Goal: Task Accomplishment & Management: Manage account settings

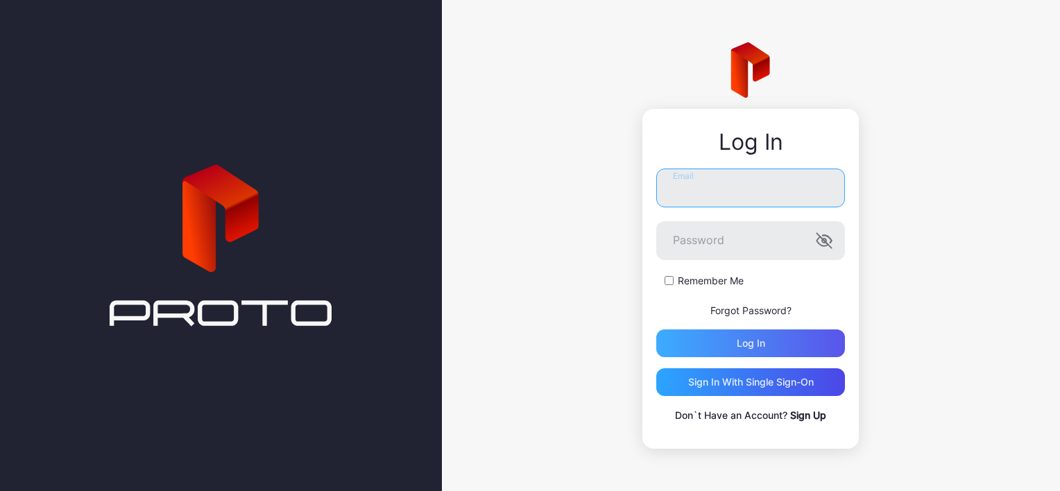
type input "**********"
click at [723, 339] on div "Log in" at bounding box center [750, 344] width 189 height 28
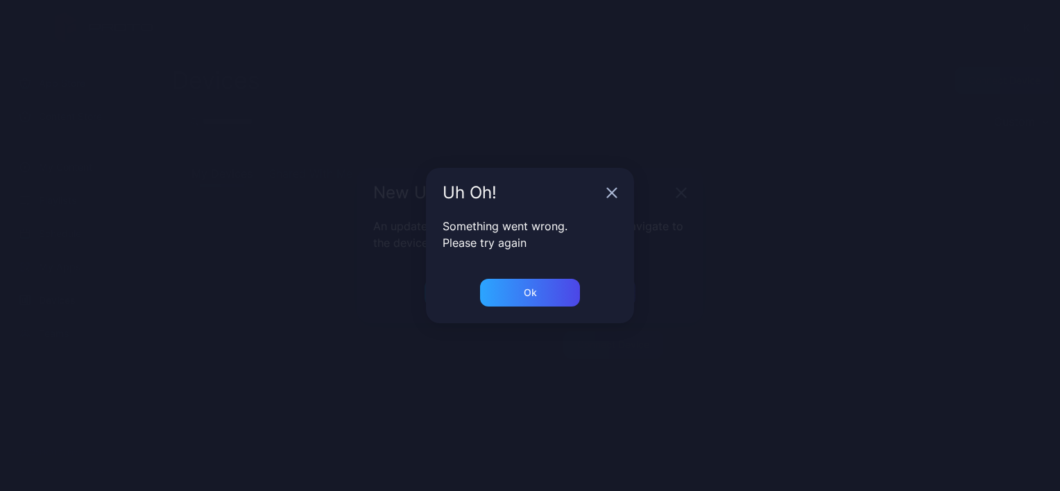
click at [630, 185] on div "Uh Oh!" at bounding box center [530, 193] width 208 height 50
click at [613, 190] on icon "button" at bounding box center [611, 192] width 11 height 11
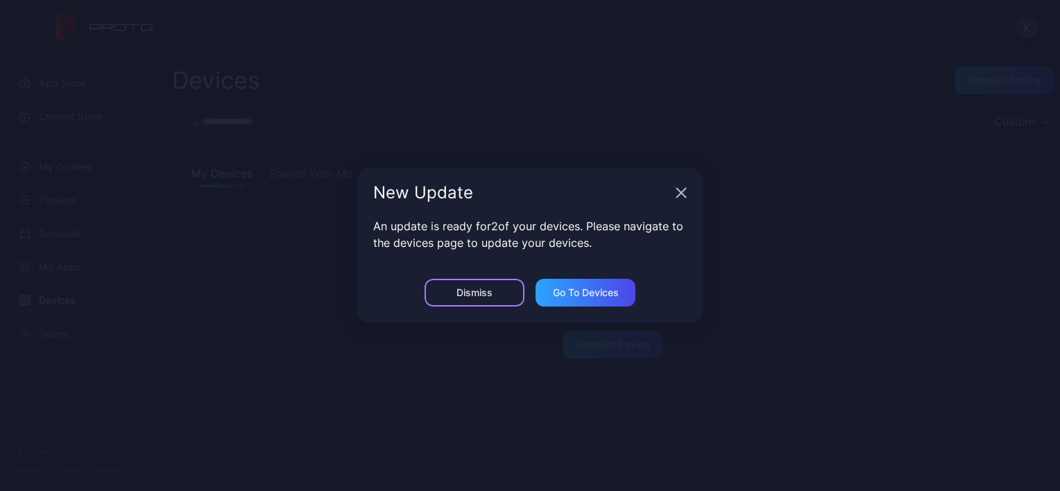
click at [479, 293] on div "Dismiss" at bounding box center [475, 292] width 36 height 11
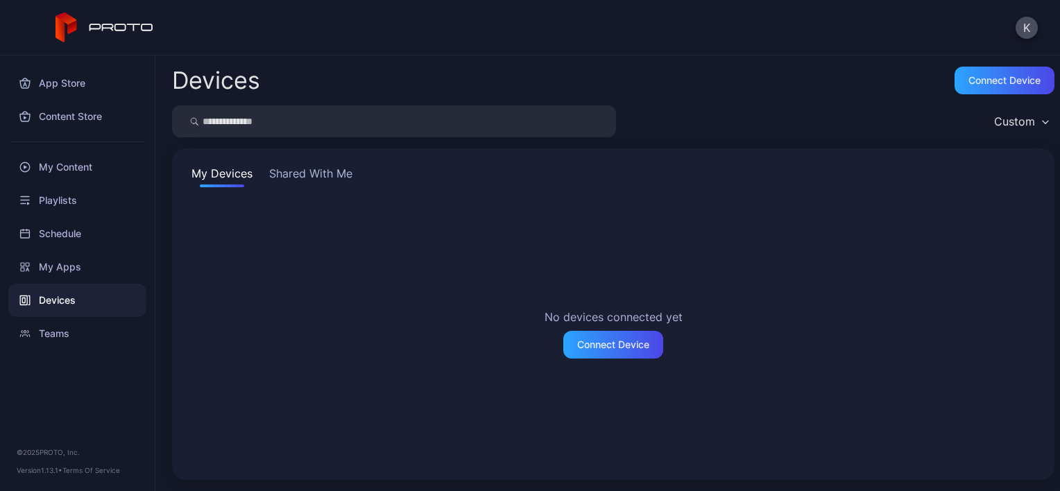
click at [304, 179] on button "Shared With Me" at bounding box center [310, 176] width 89 height 22
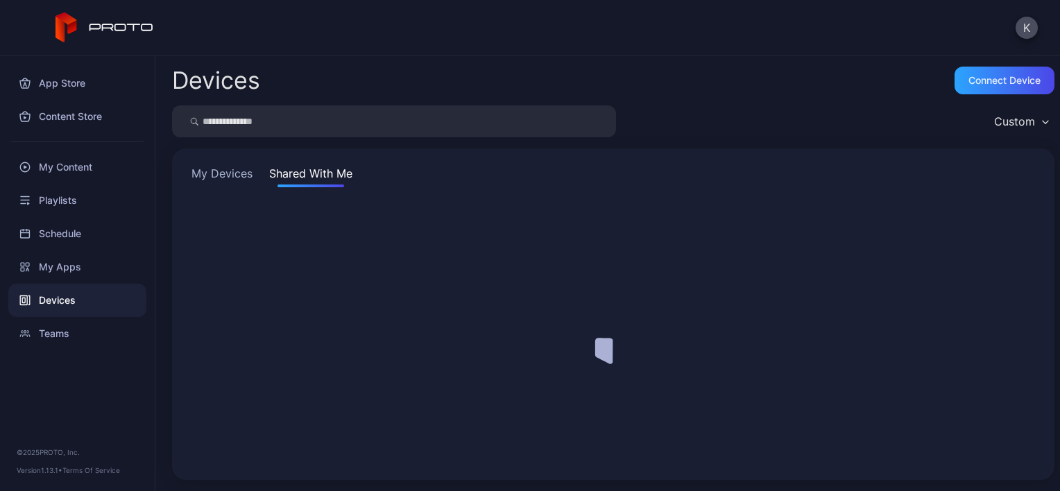
click at [304, 179] on button "Shared With Me" at bounding box center [310, 176] width 89 height 22
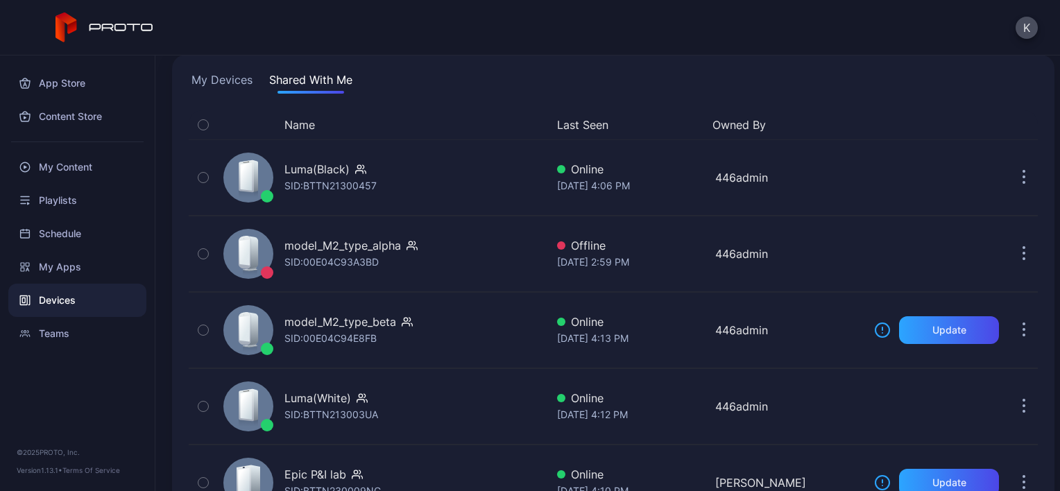
scroll to position [150, 0]
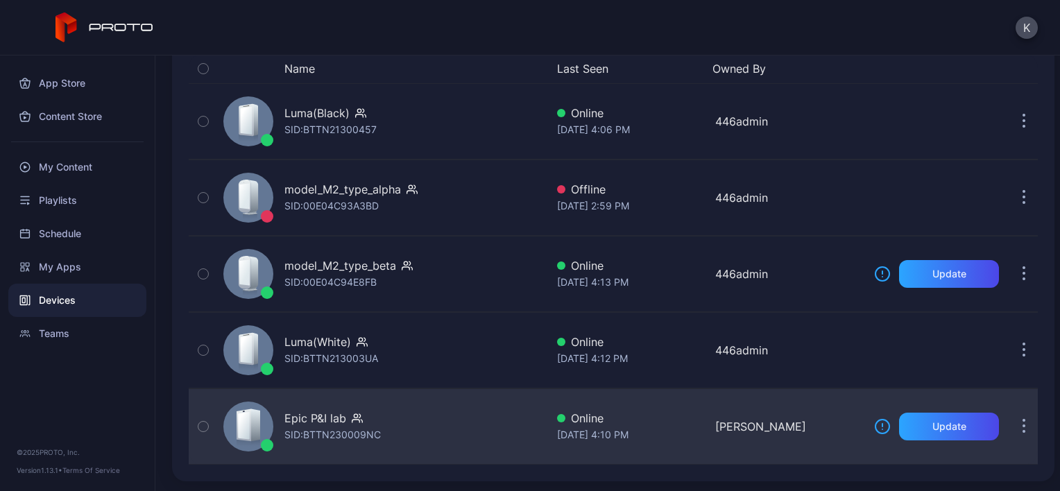
click at [335, 414] on div "Epic P&I lab" at bounding box center [315, 418] width 62 height 17
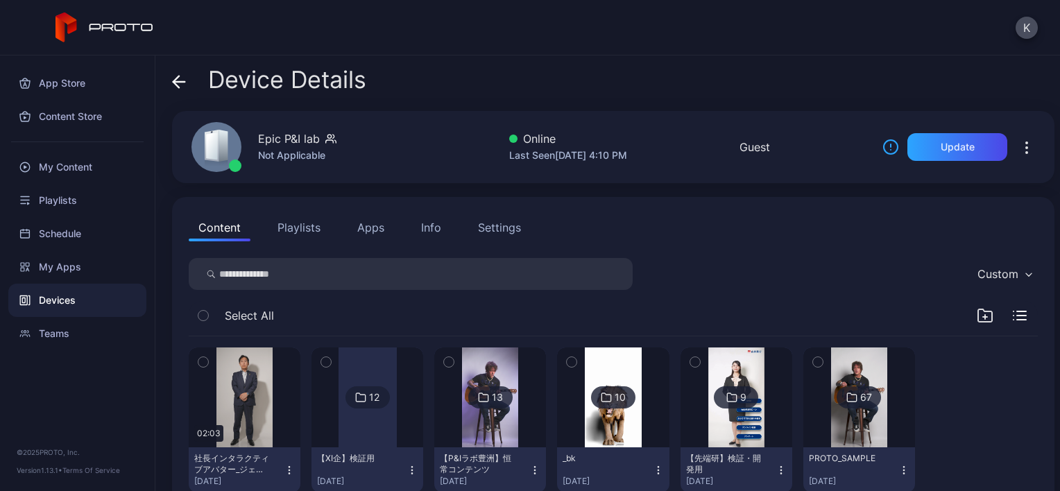
scroll to position [40, 0]
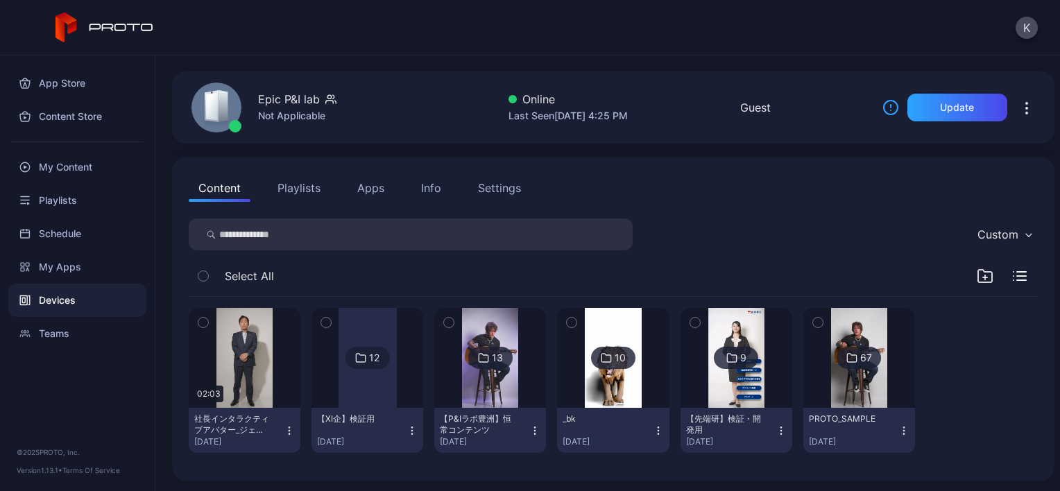
click at [494, 353] on div "13" at bounding box center [497, 358] width 11 height 12
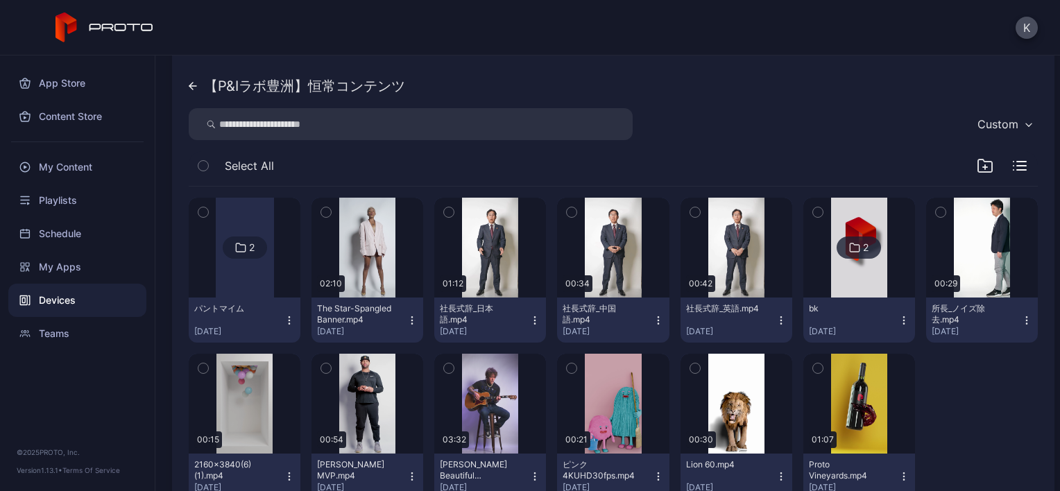
scroll to position [187, 0]
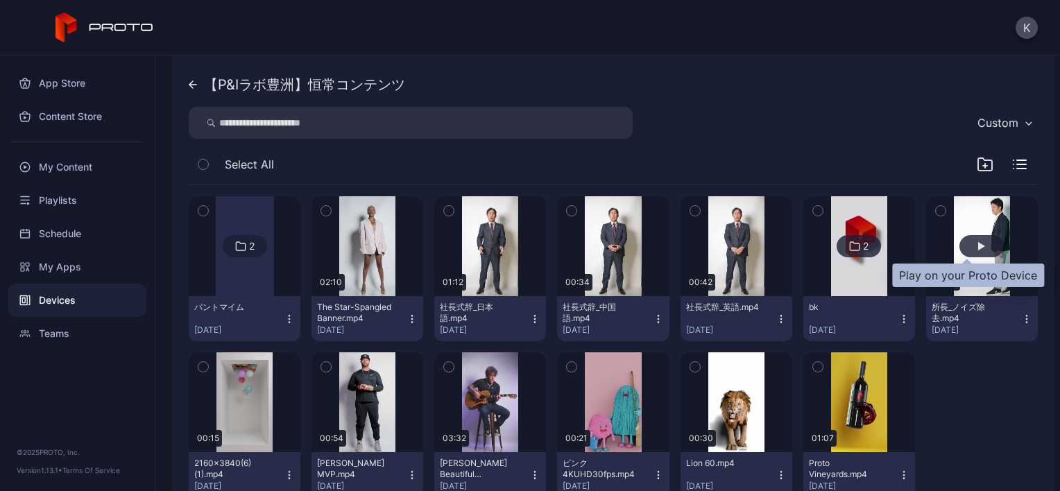
click at [960, 246] on div "button" at bounding box center [982, 246] width 44 height 22
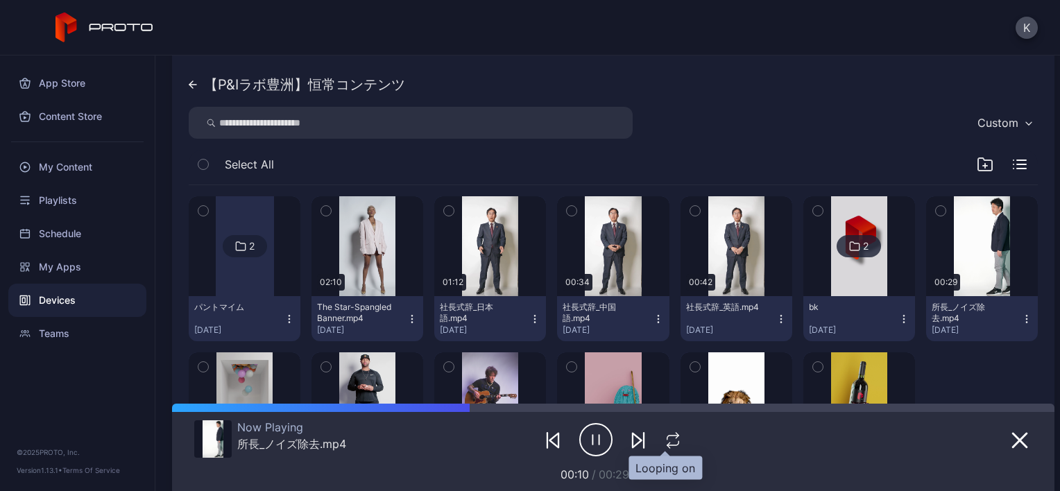
click at [664, 443] on icon "button" at bounding box center [673, 440] width 18 height 17
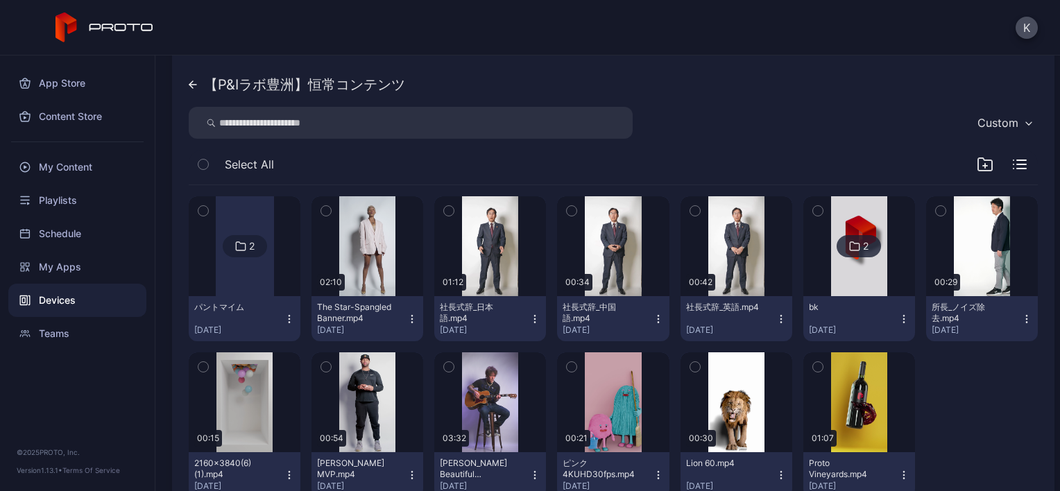
scroll to position [232, 0]
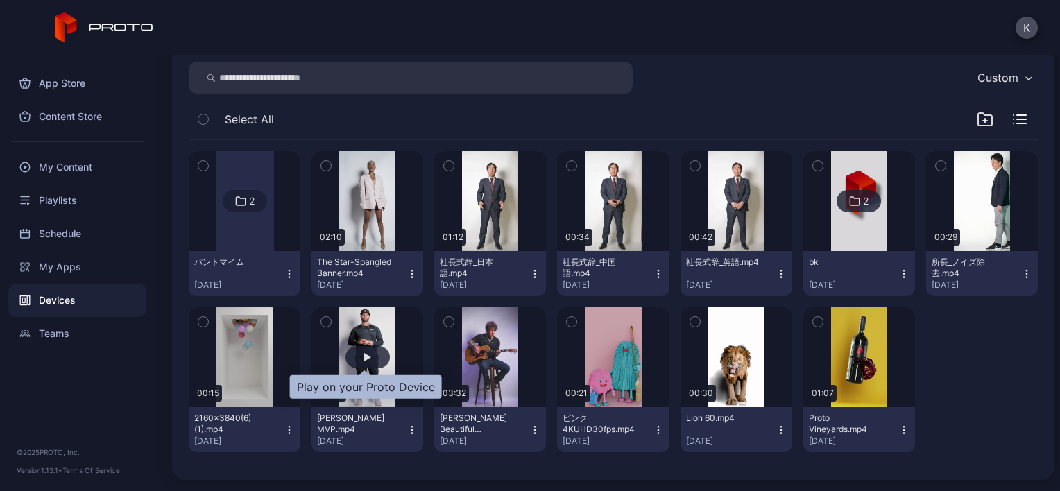
click at [366, 357] on div "button" at bounding box center [367, 357] width 7 height 8
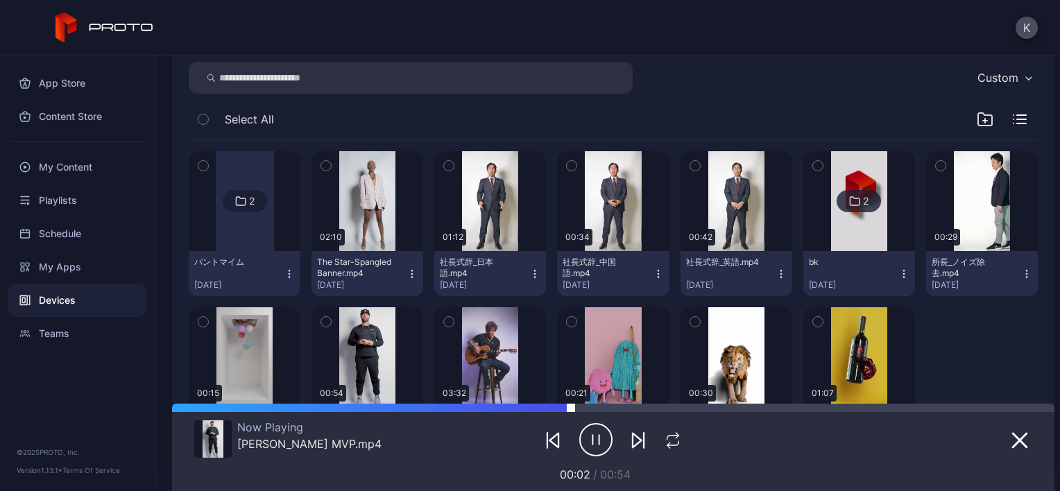
click at [583, 407] on div at bounding box center [813, 408] width 484 height 8
click at [669, 438] on icon "button" at bounding box center [673, 440] width 18 height 17
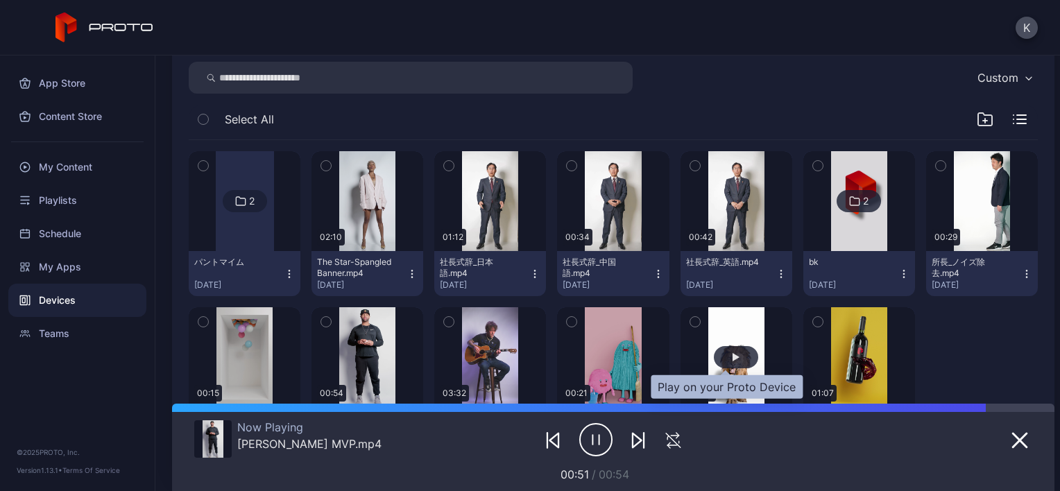
click at [740, 353] on div "button" at bounding box center [736, 357] width 44 height 22
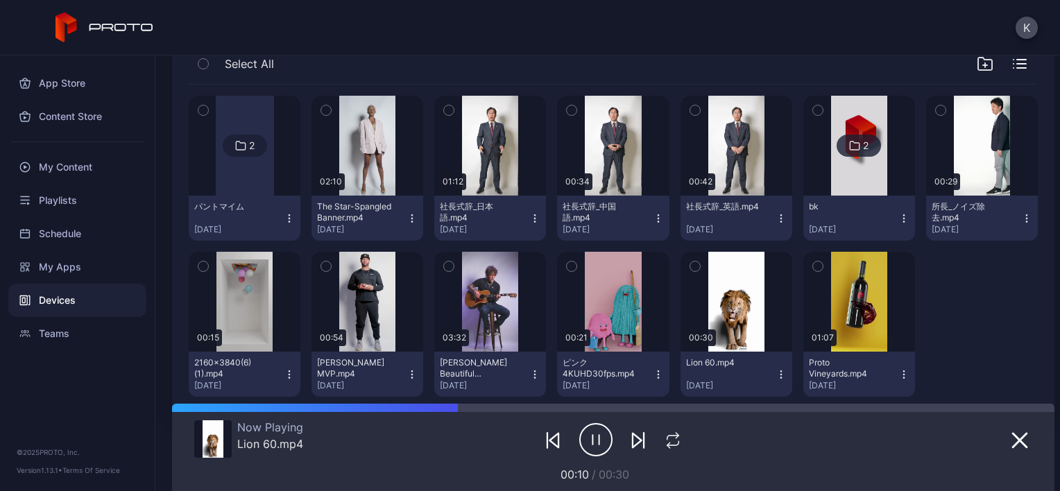
scroll to position [299, 0]
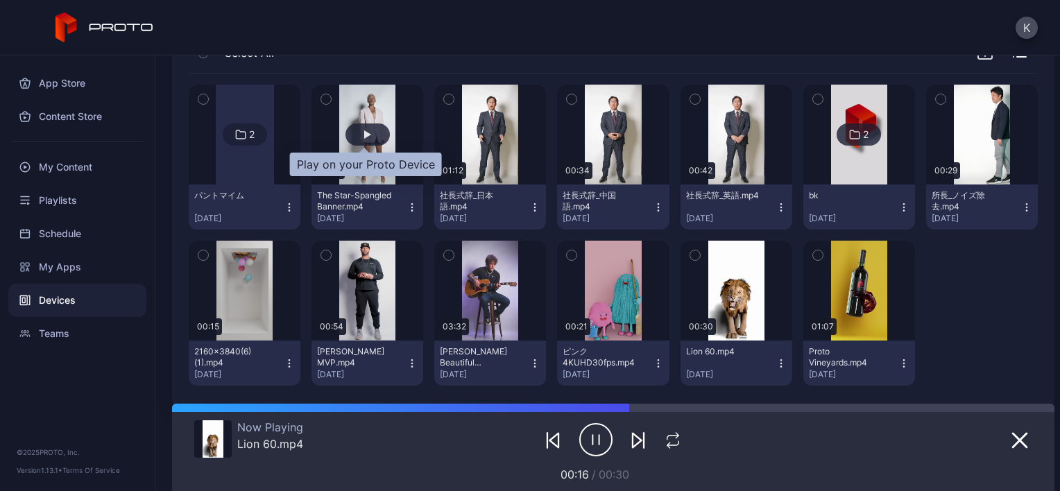
click at [364, 139] on div "button" at bounding box center [368, 135] width 44 height 22
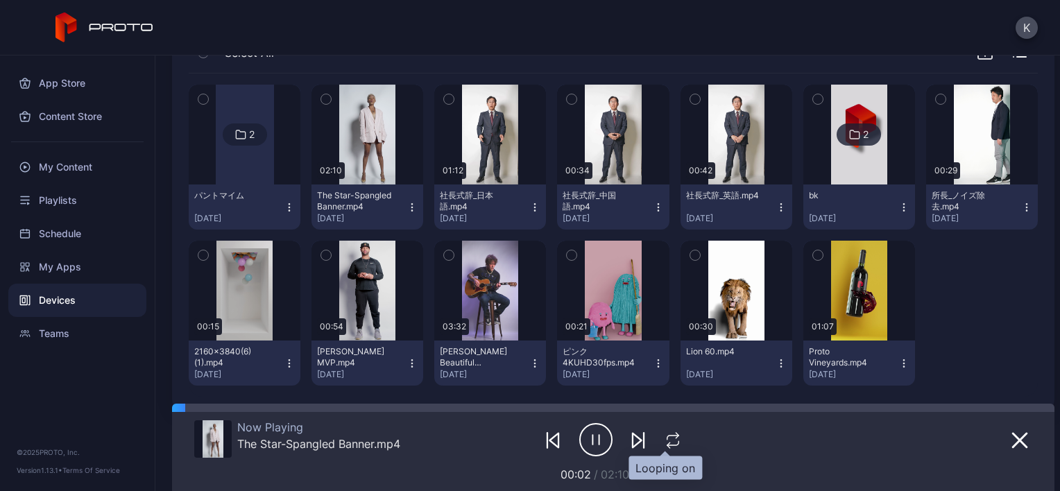
click at [670, 441] on icon "button" at bounding box center [673, 440] width 18 height 17
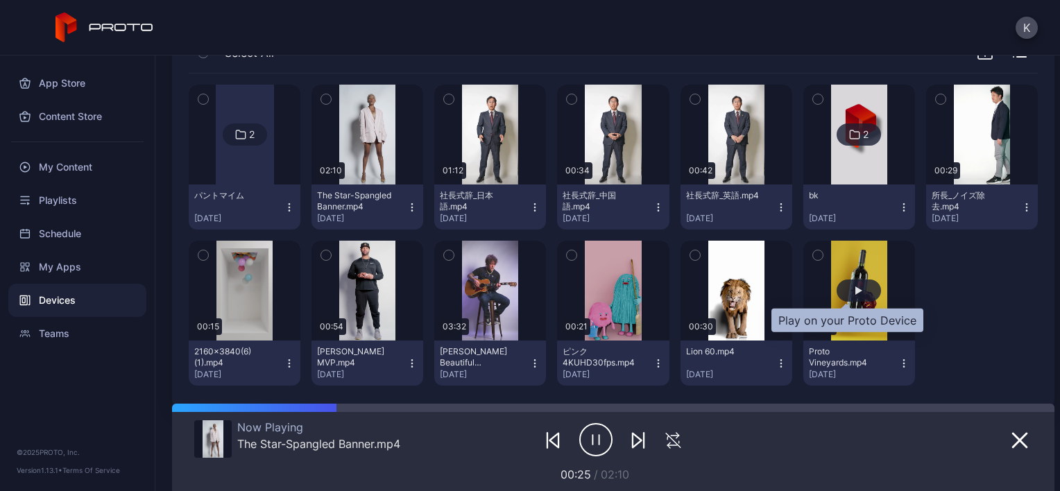
click at [855, 287] on div "button" at bounding box center [858, 291] width 7 height 8
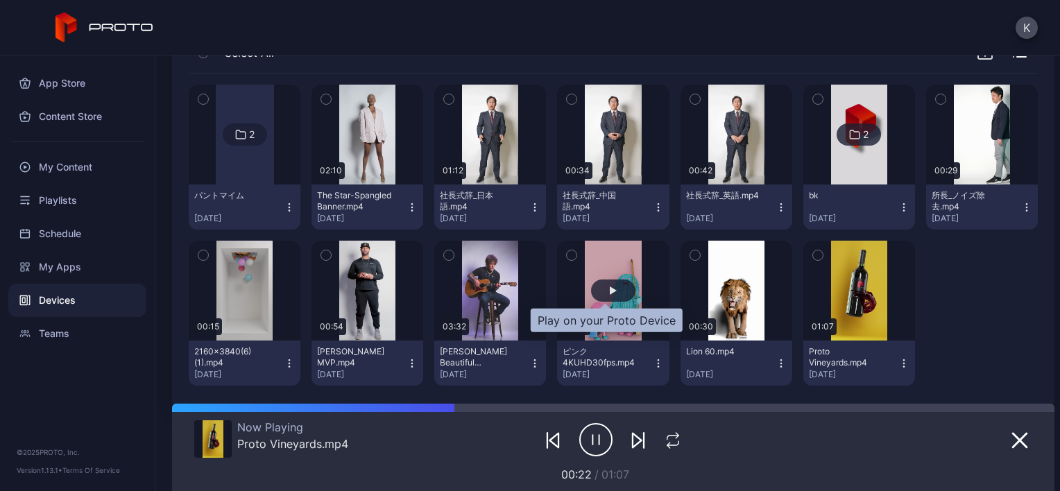
click at [608, 289] on div "button" at bounding box center [613, 291] width 44 height 22
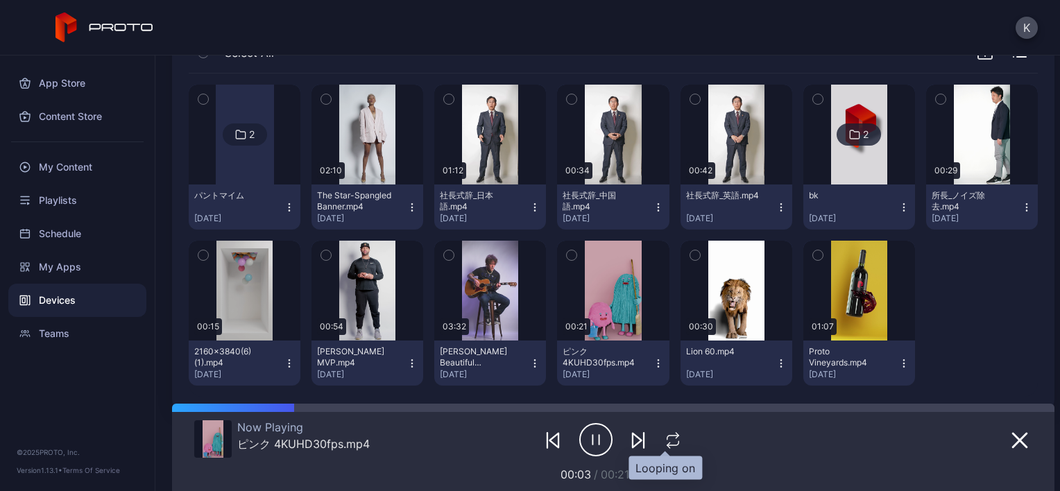
click at [664, 443] on icon "button" at bounding box center [673, 440] width 18 height 17
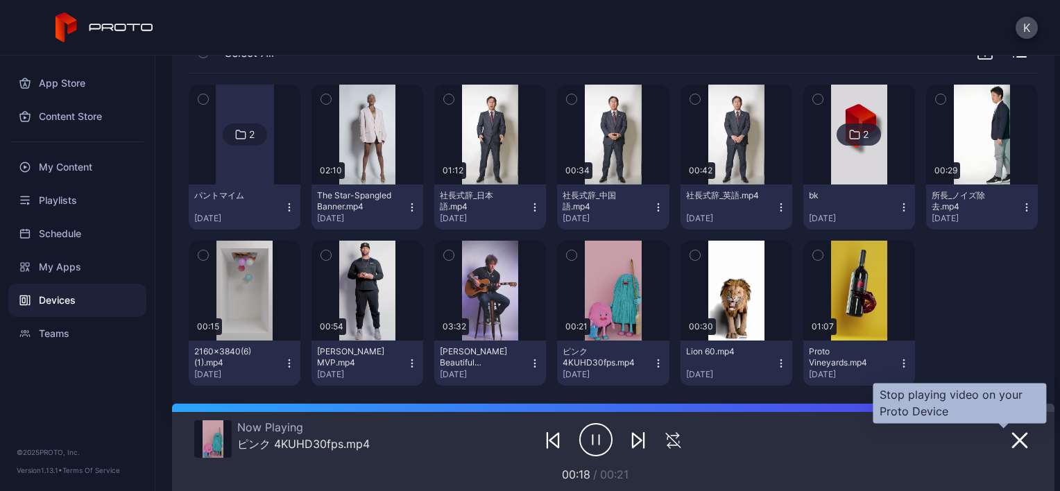
click at [1013, 442] on icon "button" at bounding box center [1020, 441] width 14 height 14
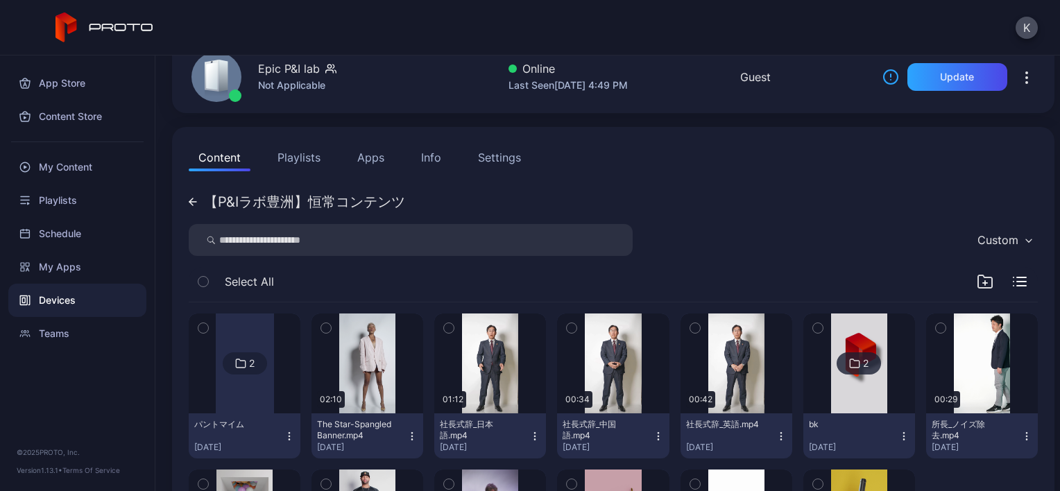
scroll to position [46, 0]
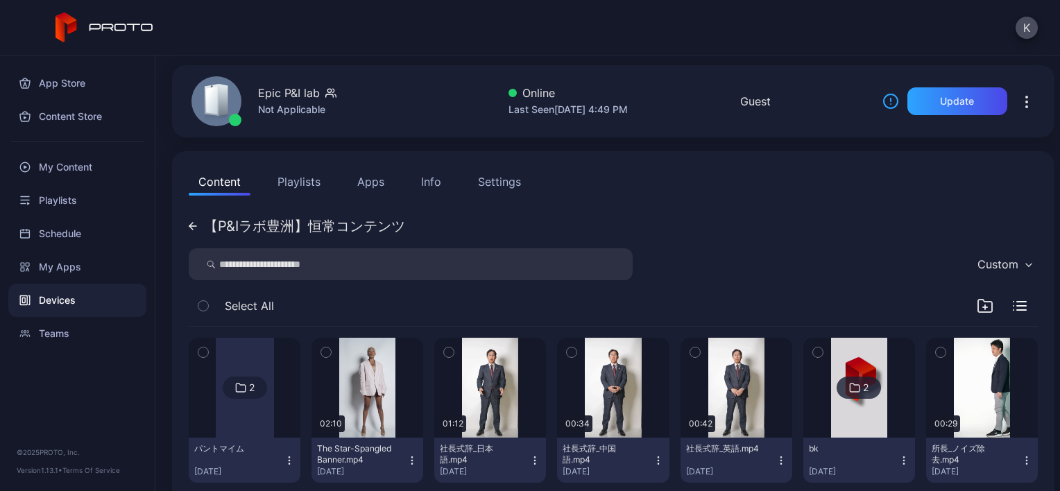
click at [367, 181] on button "Apps" at bounding box center [371, 182] width 46 height 28
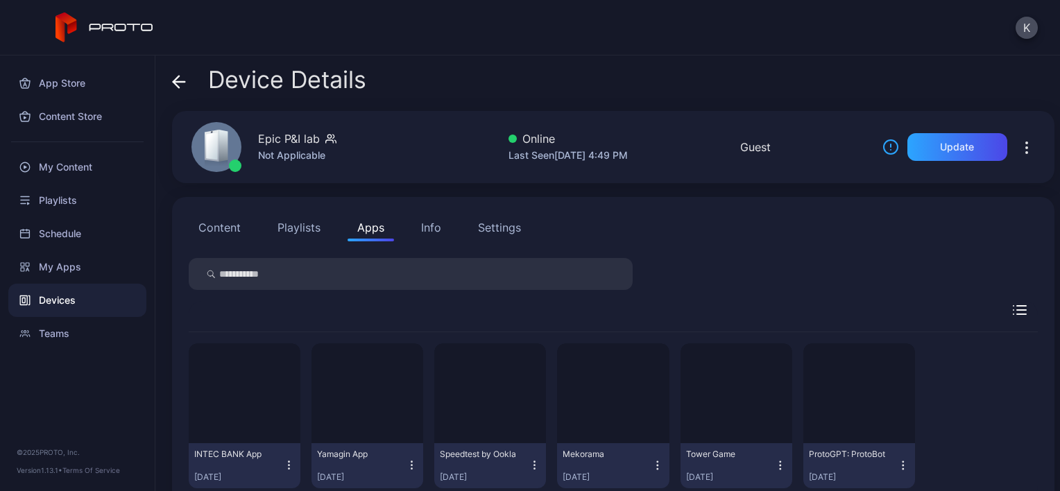
scroll to position [36, 0]
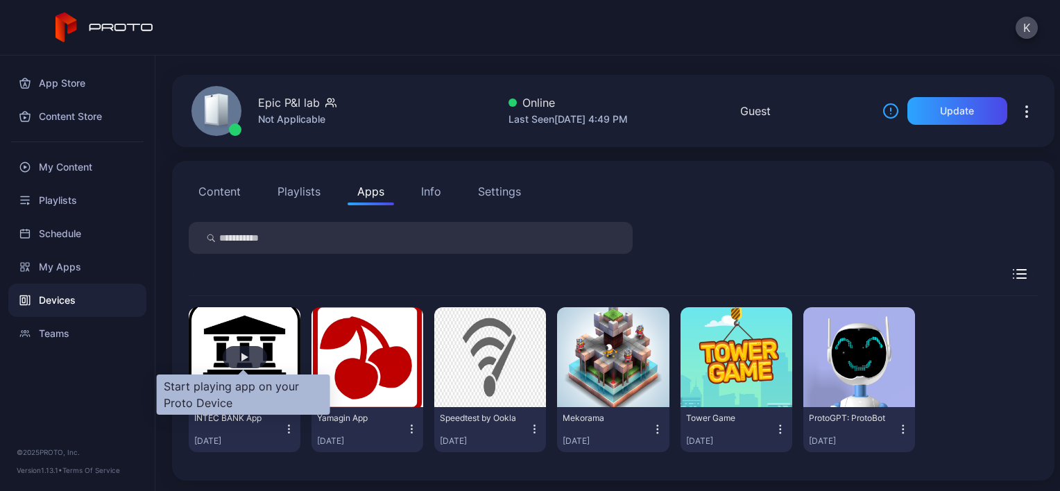
click at [246, 346] on div "button" at bounding box center [245, 357] width 44 height 22
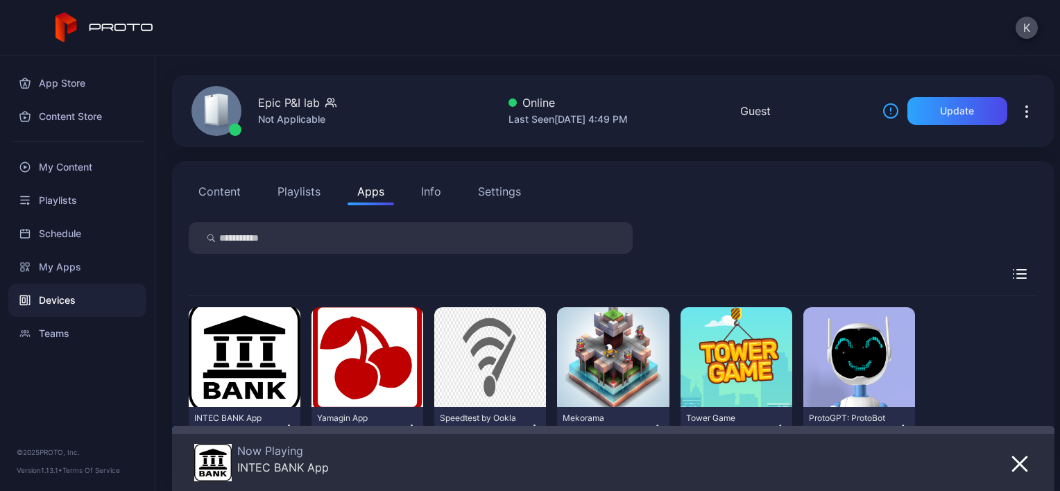
click at [88, 298] on div "Devices" at bounding box center [77, 300] width 138 height 33
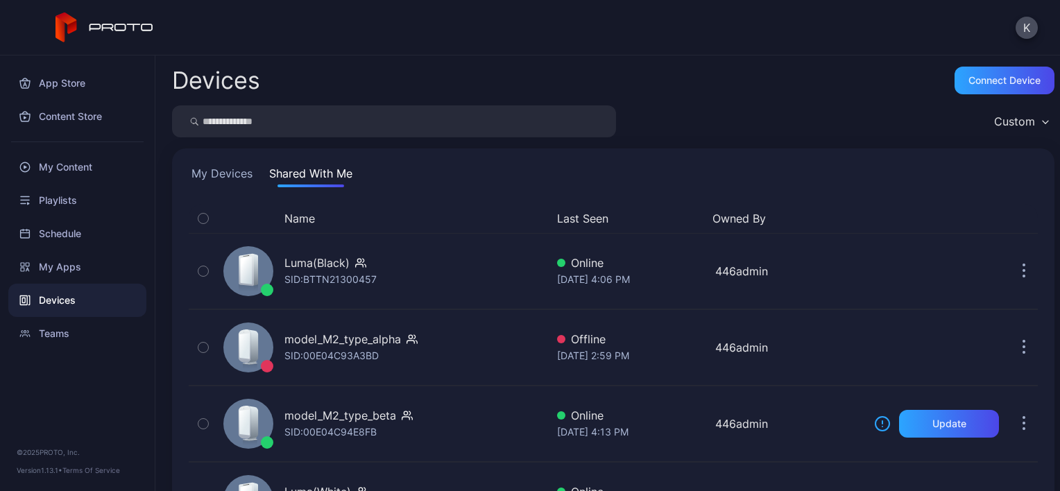
scroll to position [150, 0]
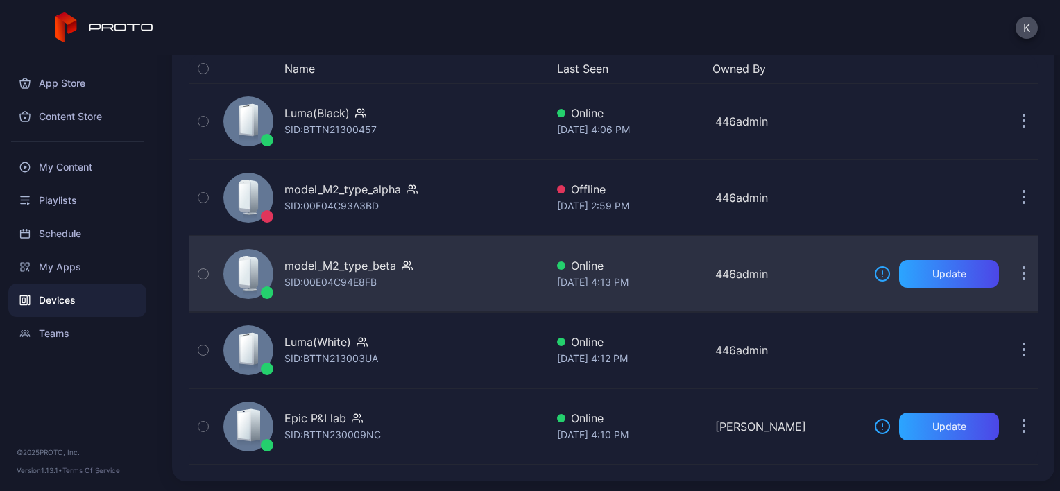
click at [336, 272] on div "model_M2_type_beta" at bounding box center [340, 265] width 112 height 17
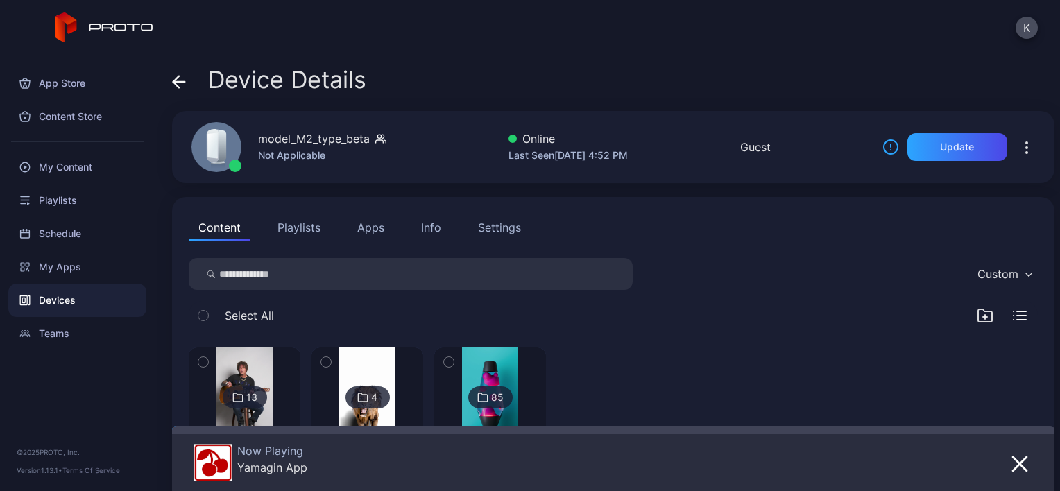
click at [1019, 151] on icon "button" at bounding box center [1027, 147] width 17 height 17
click at [785, 250] on div "Content Playlists Apps Info Settings Custom Select All 13 【先端研】P&Iラボ [DATE] 4 【…" at bounding box center [613, 358] width 883 height 323
click at [494, 228] on div "Settings" at bounding box center [499, 227] width 43 height 17
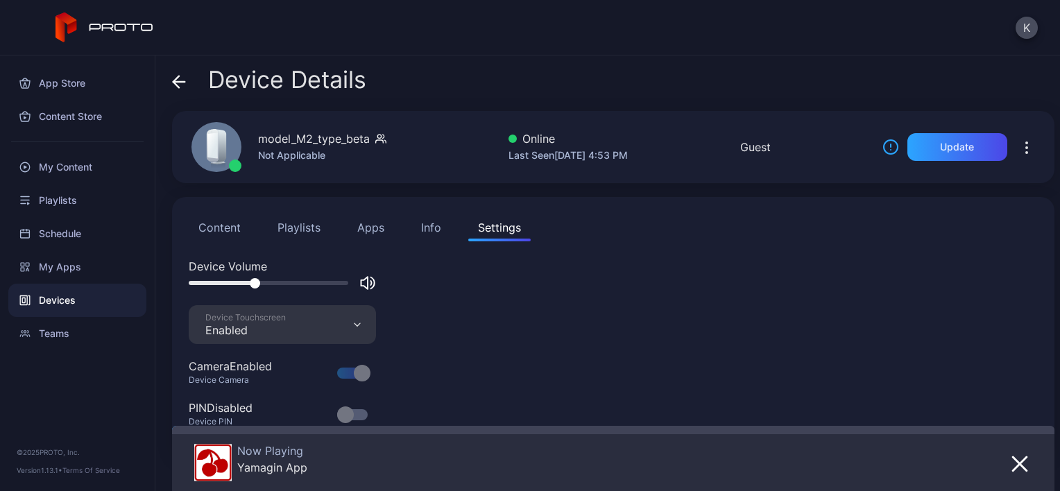
click at [269, 278] on div at bounding box center [282, 283] width 187 height 17
click at [275, 283] on div at bounding box center [269, 283] width 160 height 4
click at [268, 282] on div at bounding box center [269, 283] width 160 height 4
click at [443, 291] on div "Device Volume" at bounding box center [613, 281] width 849 height 47
click at [358, 230] on button "Apps" at bounding box center [371, 228] width 46 height 28
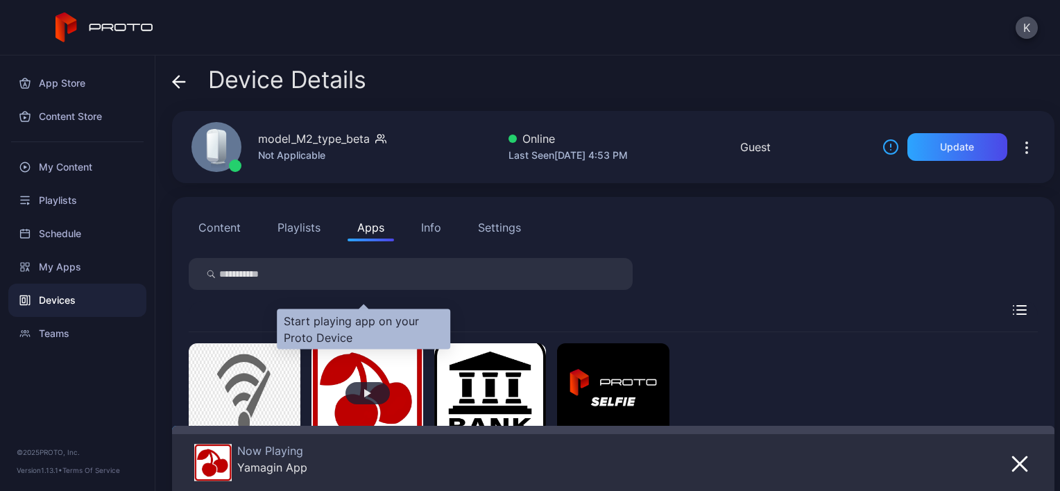
scroll to position [102, 0]
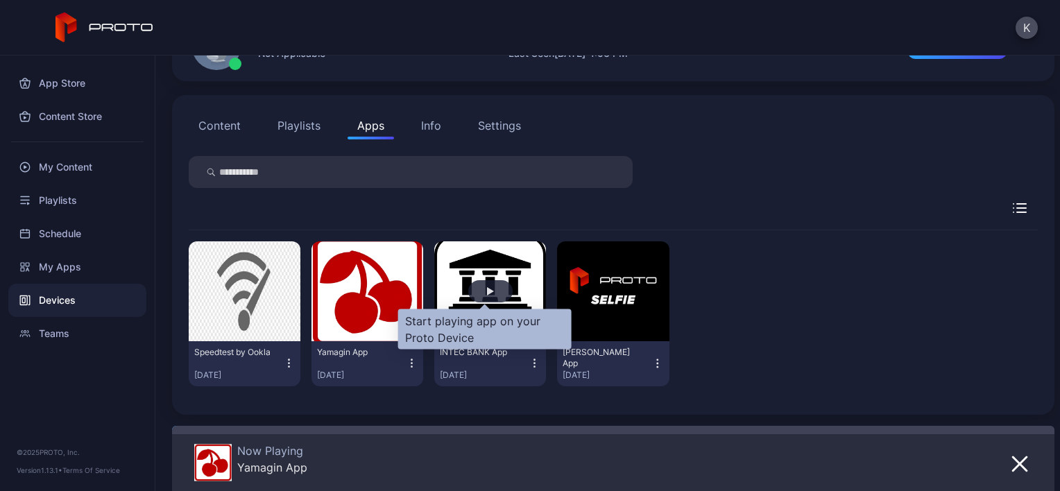
click at [487, 291] on div "button" at bounding box center [490, 291] width 7 height 8
